Goal: Information Seeking & Learning: Find specific fact

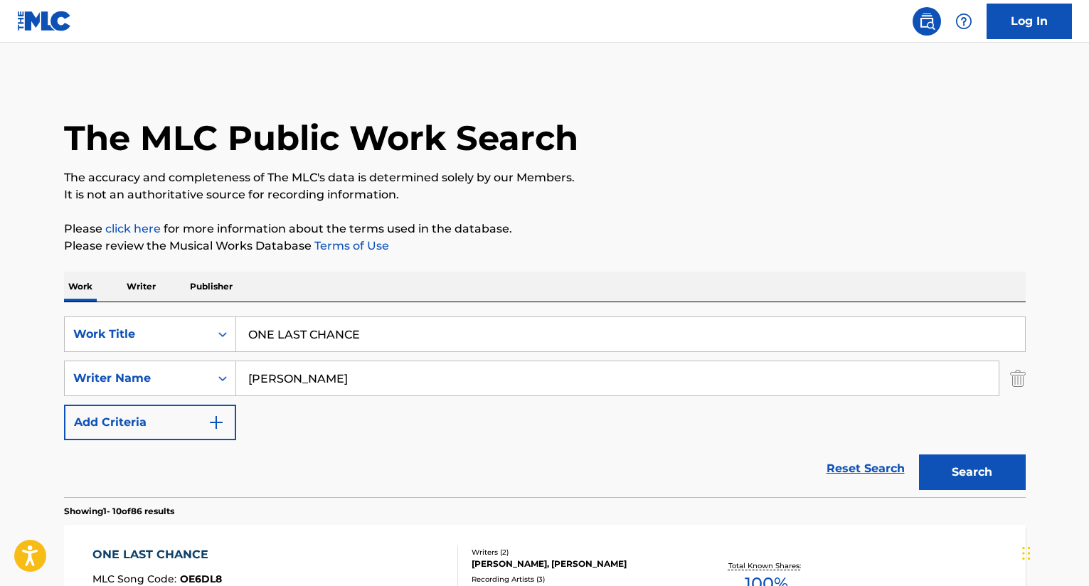
click at [980, 479] on button "Search" at bounding box center [972, 472] width 107 height 36
click at [344, 331] on input "ONE LAST CHANCE" at bounding box center [630, 334] width 789 height 34
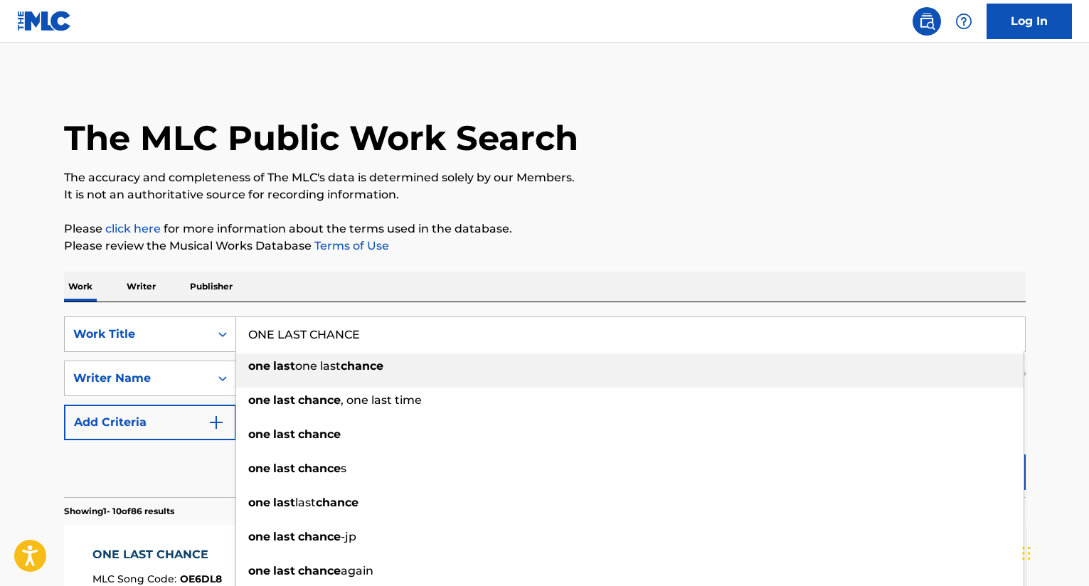
drag, startPoint x: 368, startPoint y: 331, endPoint x: 194, endPoint y: 334, distance: 173.6
click at [192, 333] on div "SearchWithCriteriacd924680-ce9b-42b2-a8c2-0ae7875605e3 Work Title ONE LAST CHAN…" at bounding box center [545, 335] width 962 height 36
type input "nights like these"
click at [313, 373] on div "nights like these" at bounding box center [629, 366] width 787 height 26
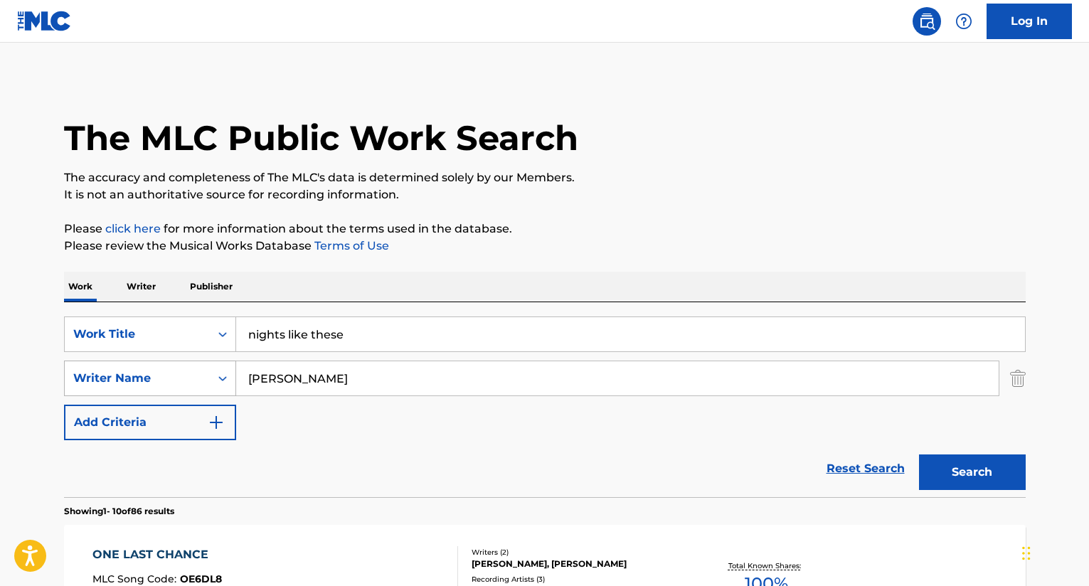
drag, startPoint x: 312, startPoint y: 387, endPoint x: 204, endPoint y: 381, distance: 107.6
click at [204, 381] on div "SearchWithCriteria3a06f365-6fb0-4504-b4dc-88d6d73f65cc Writer Name [PERSON_NAME]" at bounding box center [545, 379] width 962 height 36
type input "tehee"
click at [919, 454] on button "Search" at bounding box center [972, 472] width 107 height 36
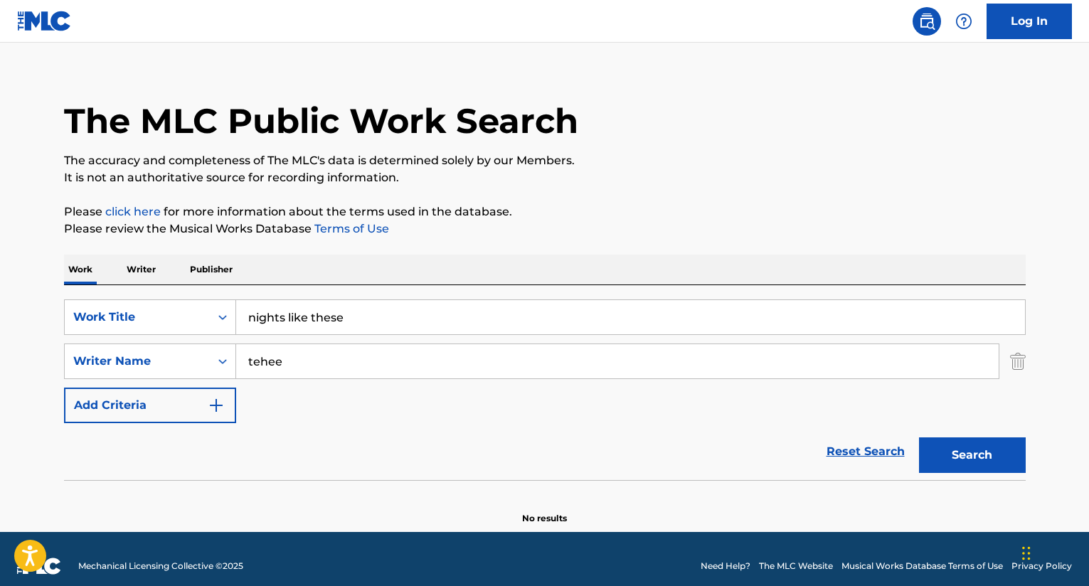
scroll to position [31, 0]
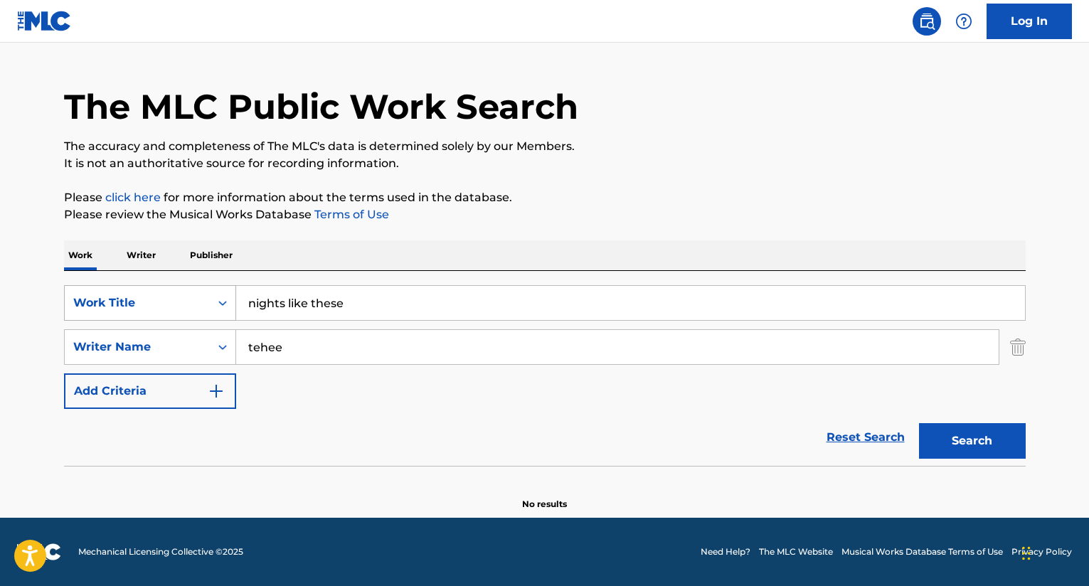
drag, startPoint x: 325, startPoint y: 309, endPoint x: 228, endPoint y: 309, distance: 97.4
click at [228, 309] on div "SearchWithCriteriacd924680-ce9b-42b2-a8c2-0ae7875605e3 Work Title nights like t…" at bounding box center [545, 303] width 962 height 36
type input "on fire"
click at [1012, 440] on button "Search" at bounding box center [972, 441] width 107 height 36
click at [964, 439] on button "Search" at bounding box center [972, 441] width 107 height 36
